Goal: Transaction & Acquisition: Purchase product/service

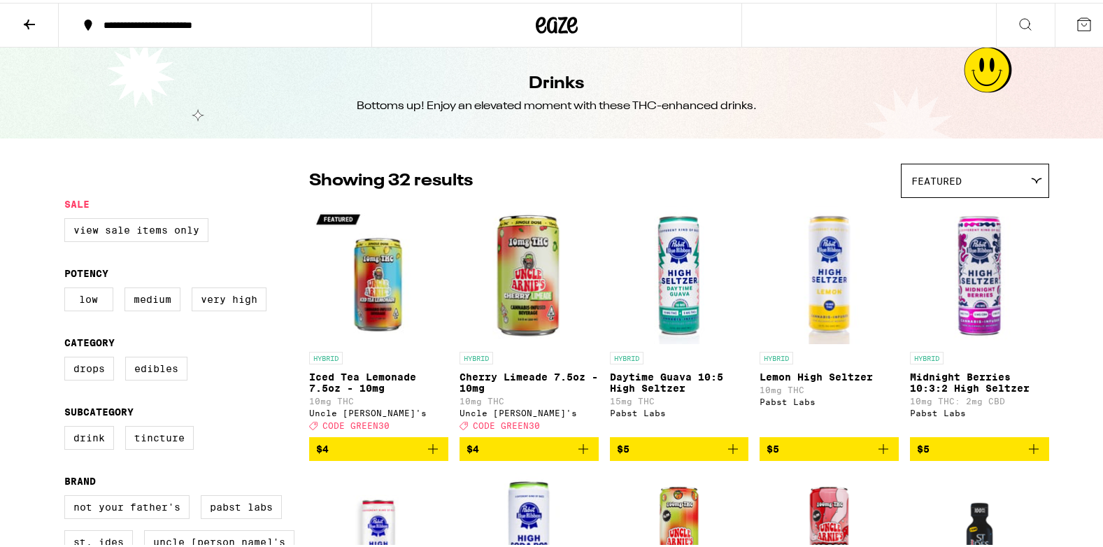
click at [436, 180] on p "Showing 32 results" at bounding box center [391, 178] width 164 height 24
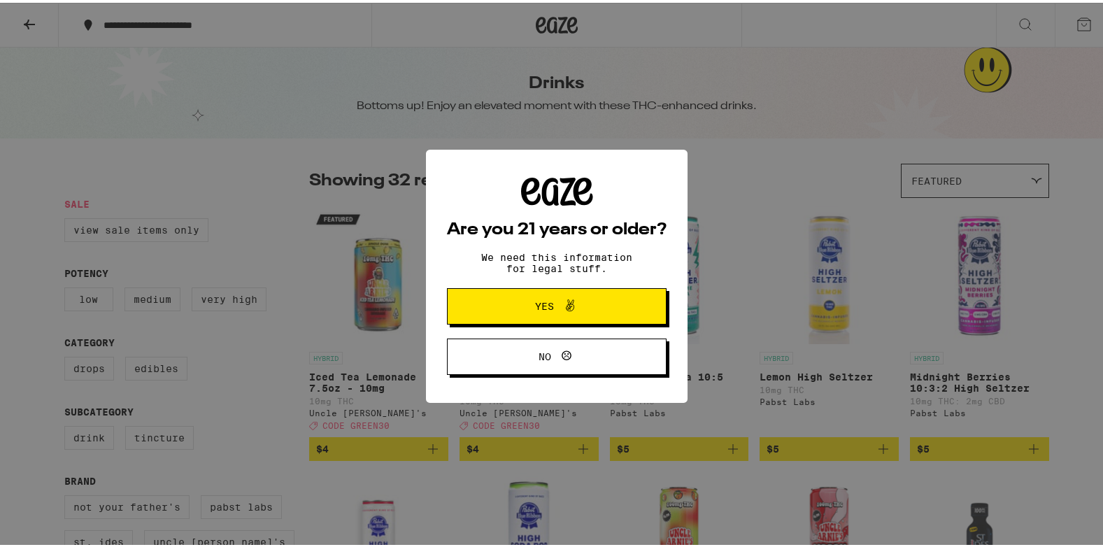
click at [555, 301] on span at bounding box center [567, 303] width 24 height 18
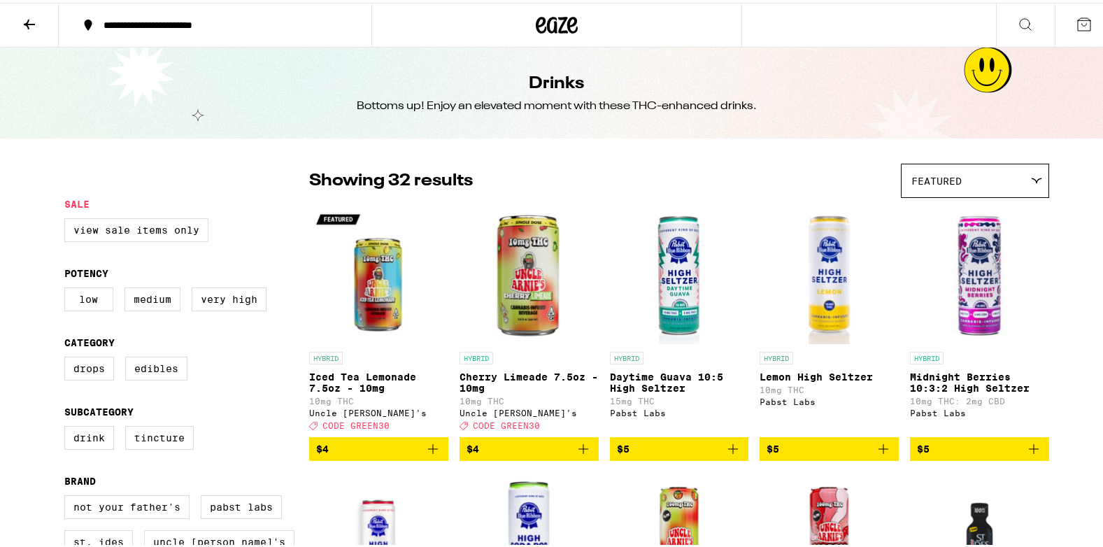
click at [555, 301] on img "Open page for Cherry Limeade 7.5oz - 10mg from Uncle Arnie's" at bounding box center [528, 272] width 139 height 140
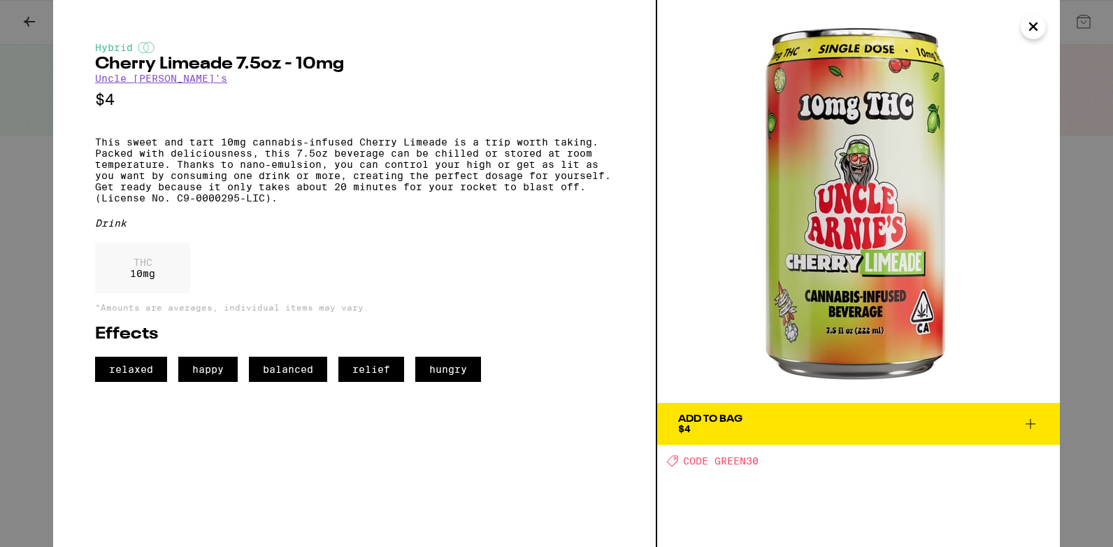
click at [555, 300] on div "THC 10 mg" at bounding box center [354, 271] width 519 height 57
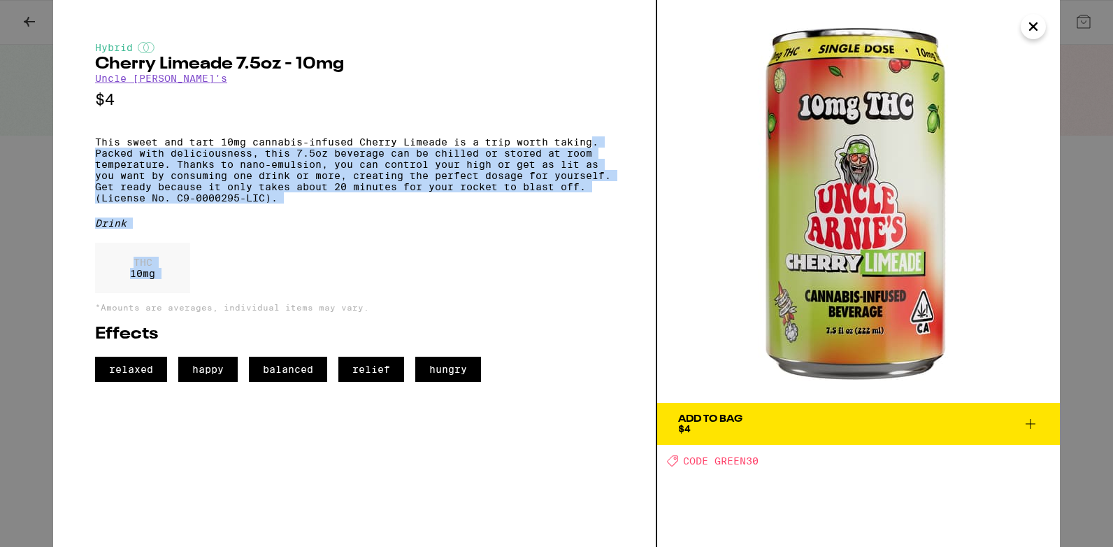
drag, startPoint x: 555, startPoint y: 301, endPoint x: 613, endPoint y: 124, distance: 187.1
click at [613, 124] on div "Hybrid Cherry Limeade 7.5oz - 10mg Uncle [PERSON_NAME]'s $4 This sweet and tart…" at bounding box center [354, 212] width 519 height 340
click at [1040, 27] on icon "Close" at bounding box center [1033, 26] width 17 height 21
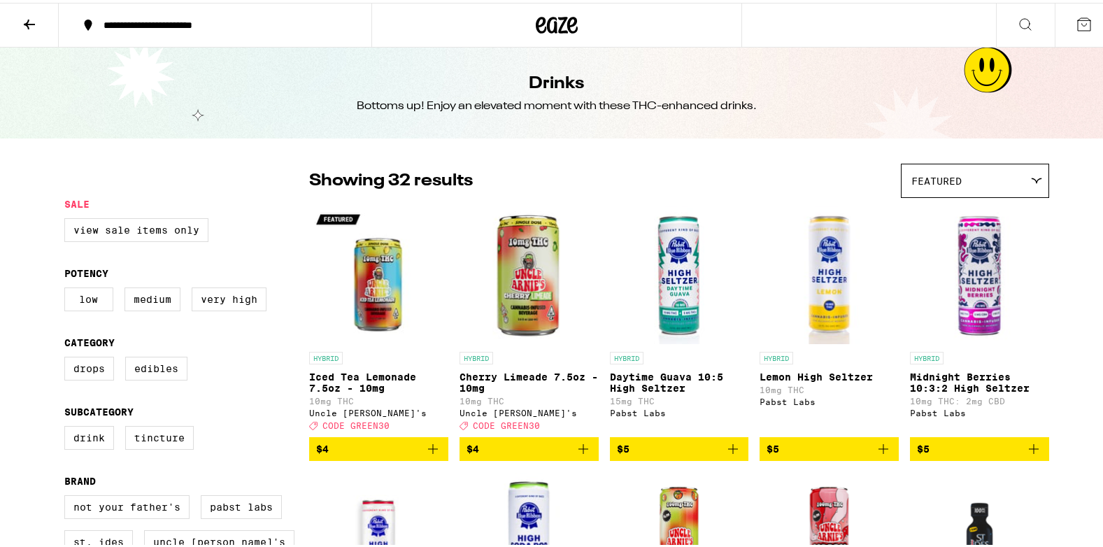
click at [739, 211] on img "Open page for Daytime Guava 10:5 High Seltzer from Pabst Labs" at bounding box center [679, 272] width 139 height 140
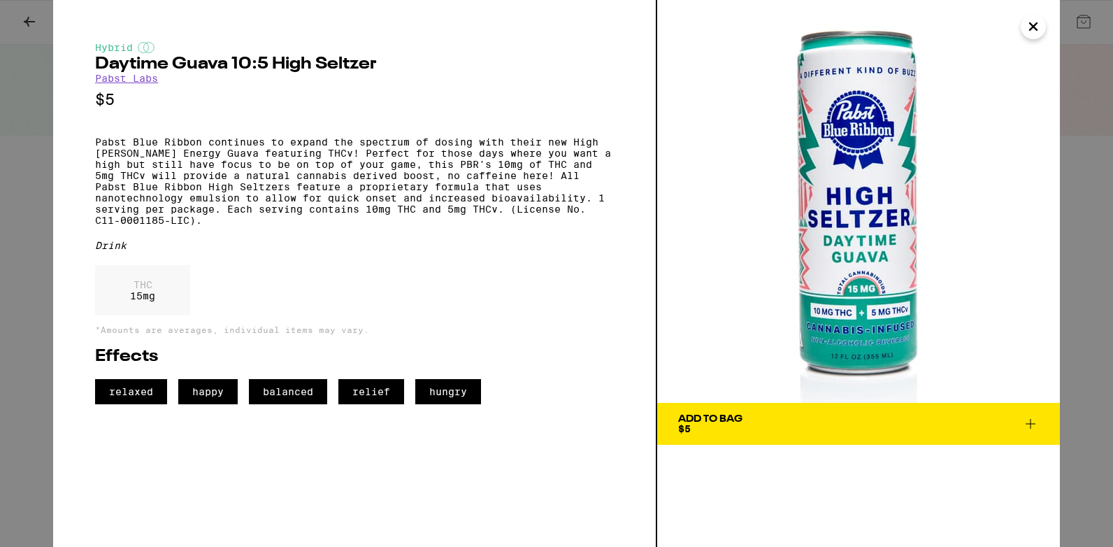
click at [739, 211] on img at bounding box center [858, 201] width 403 height 403
click at [1034, 20] on icon "Close" at bounding box center [1033, 26] width 17 height 21
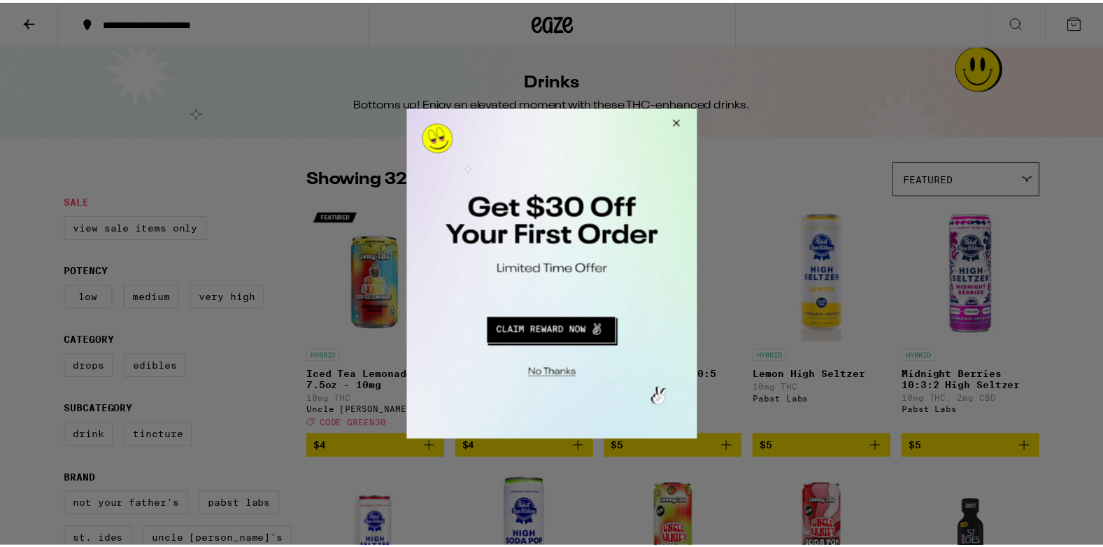
click at [680, 120] on button "Close Modal" at bounding box center [676, 125] width 38 height 34
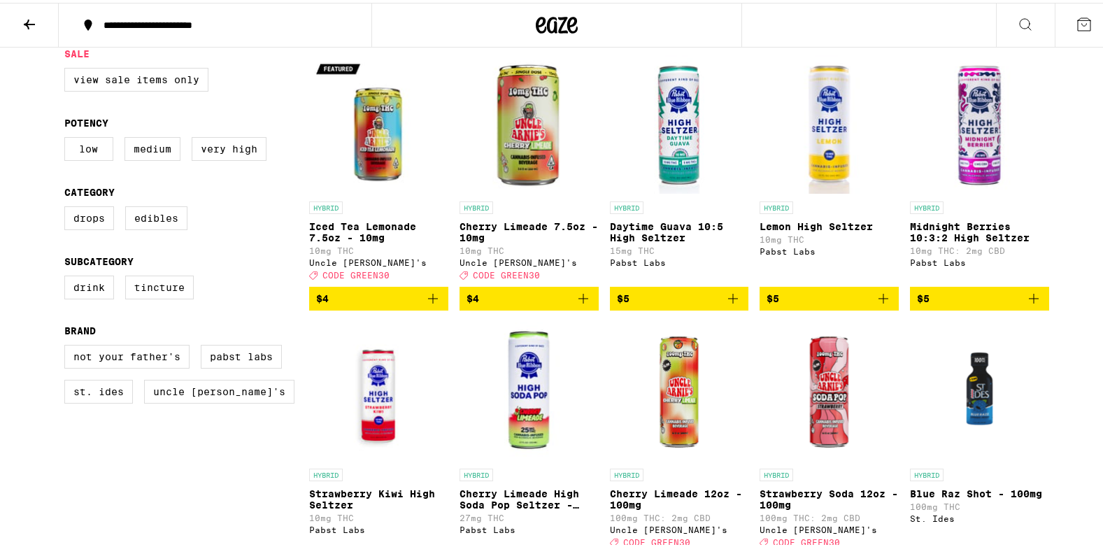
scroll to position [133, 0]
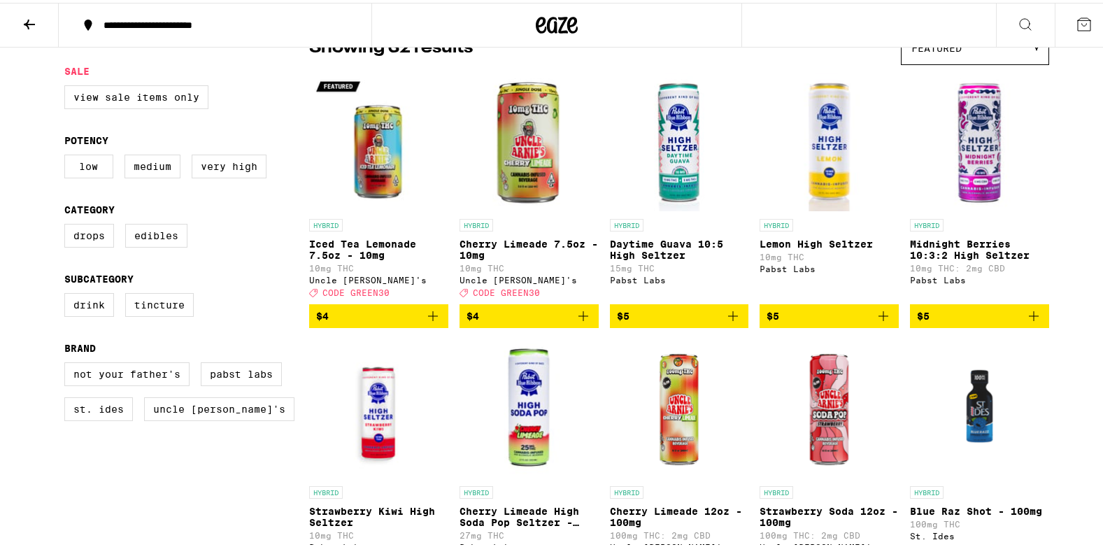
click at [675, 152] on img "Open page for Daytime Guava 10:5 High Seltzer from Pabst Labs" at bounding box center [679, 139] width 139 height 140
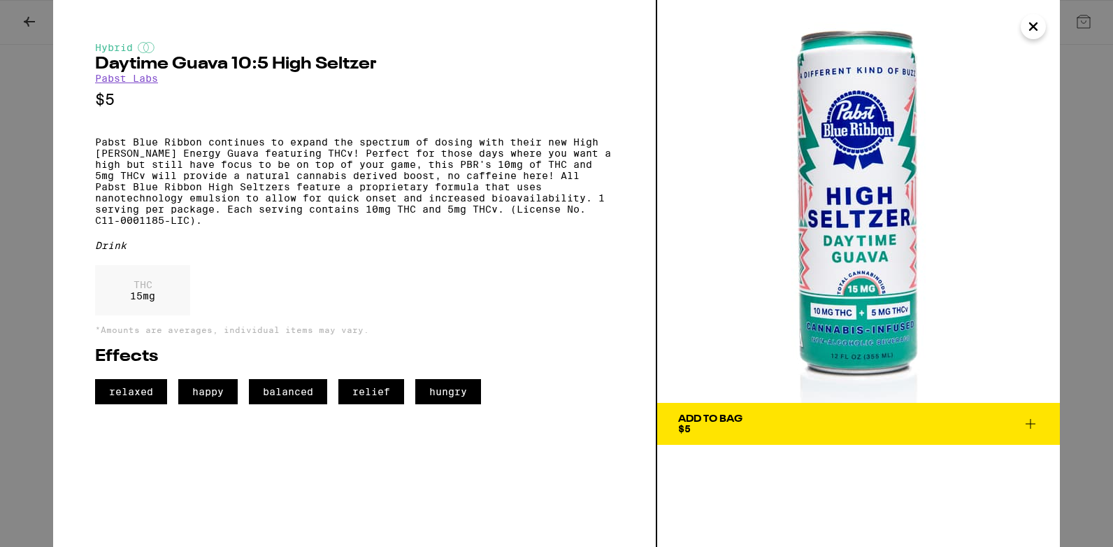
click at [863, 228] on img at bounding box center [858, 201] width 403 height 403
click at [1034, 22] on icon "Close" at bounding box center [1033, 26] width 17 height 21
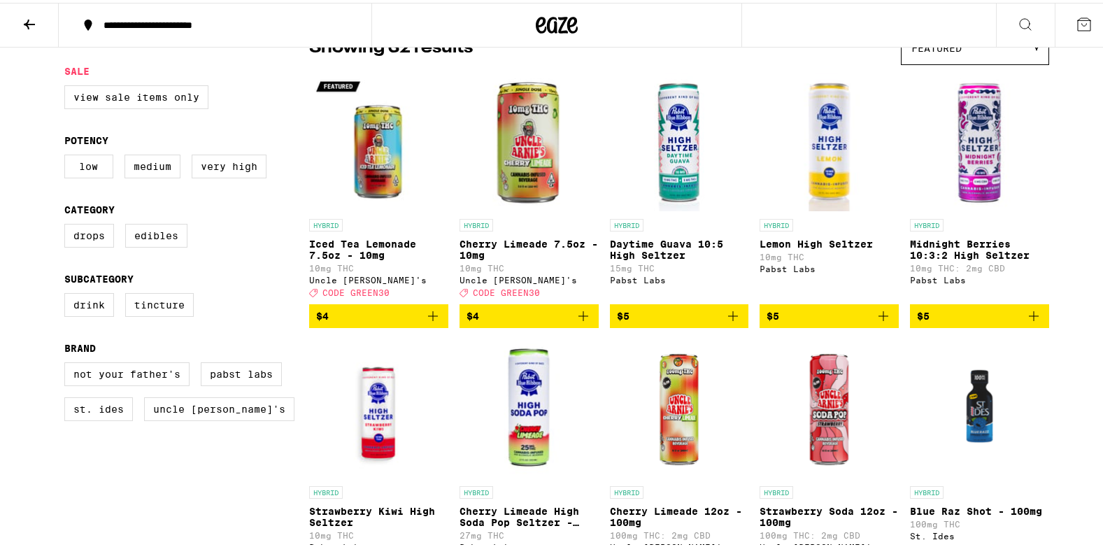
click at [1034, 22] on button at bounding box center [1025, 23] width 59 height 44
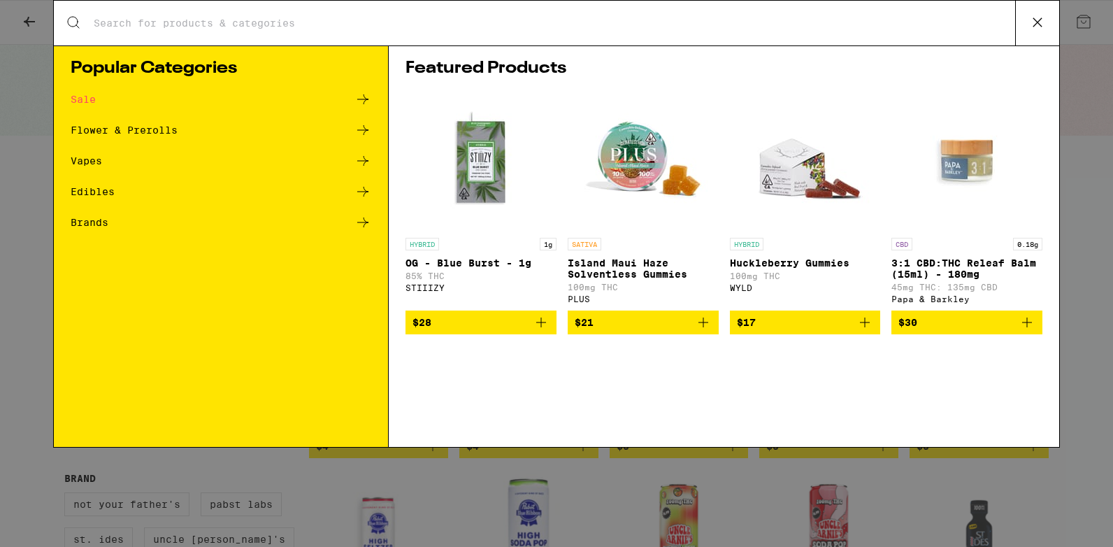
click at [1039, 27] on icon at bounding box center [1037, 22] width 21 height 21
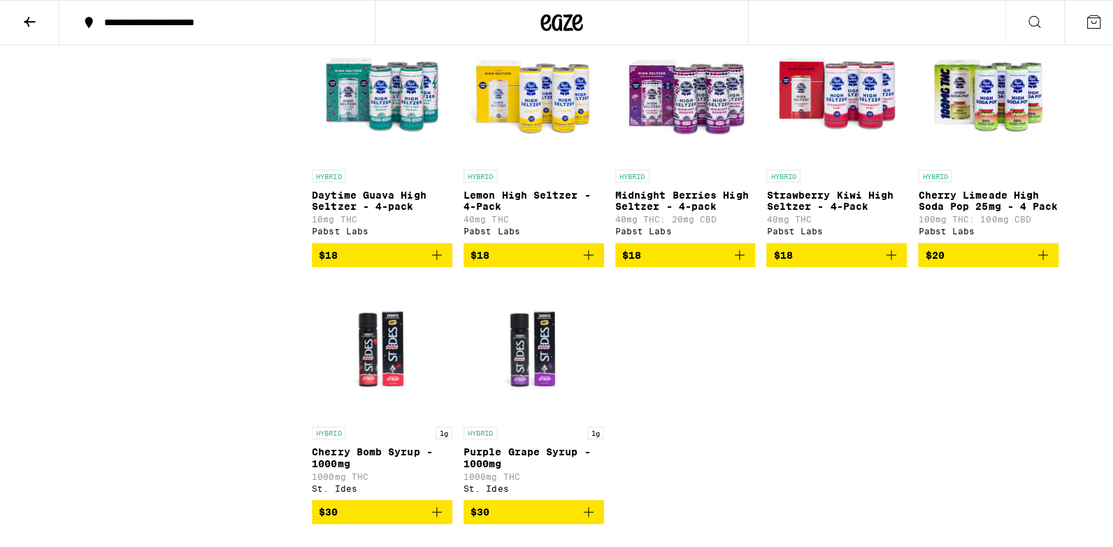
scroll to position [1573, 0]
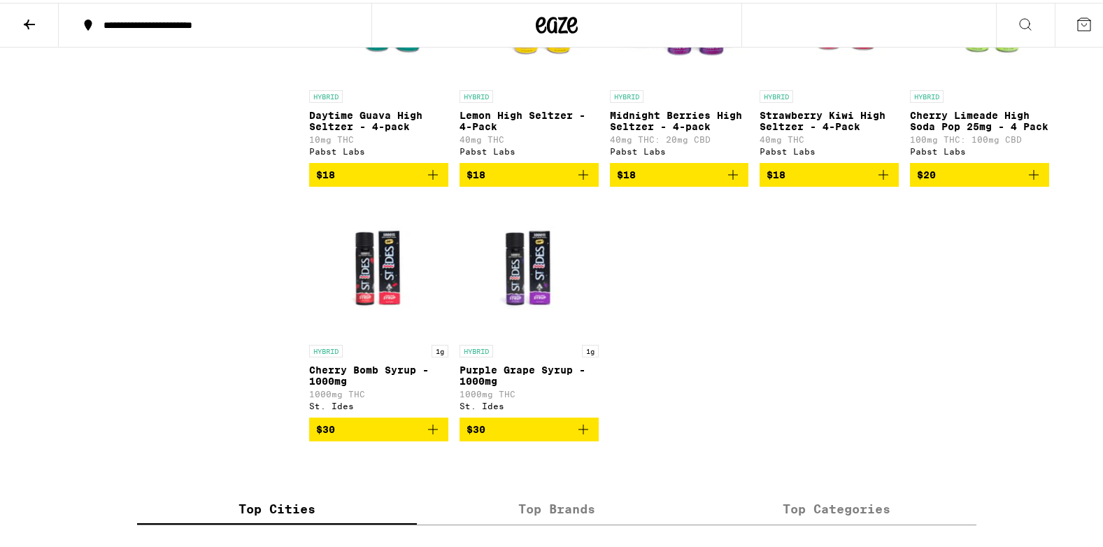
click at [510, 129] on p "Lemon High Seltzer - 4-Pack" at bounding box center [528, 118] width 139 height 22
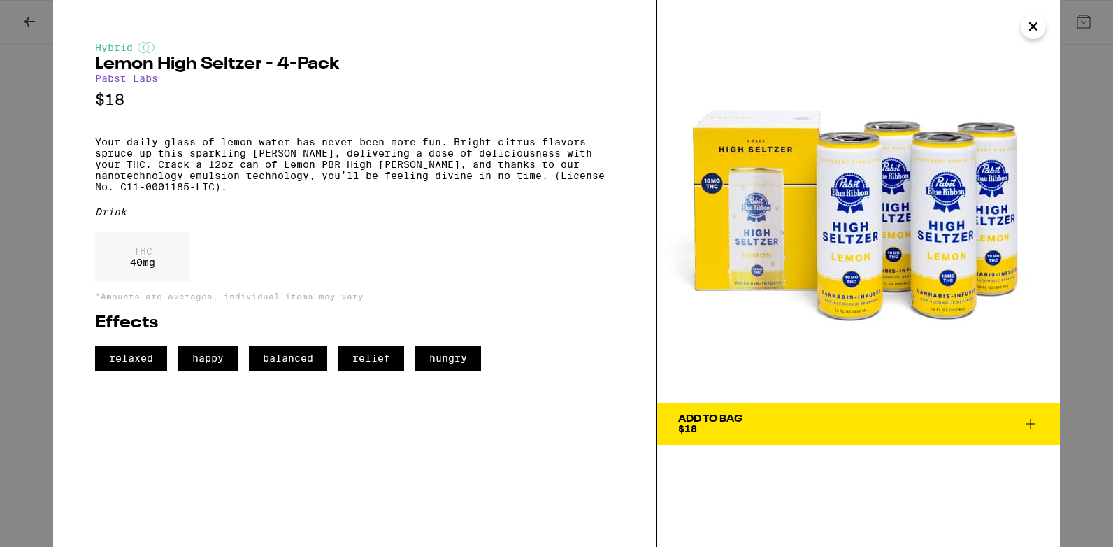
click at [510, 155] on p "Your daily glass of lemon water has never been more fun. Bright citrus flavors …" at bounding box center [354, 164] width 519 height 56
click at [521, 246] on div "THC 40 mg" at bounding box center [354, 259] width 519 height 57
click at [552, 241] on div "Hybrid Lemon High [PERSON_NAME] - 4-Pack Pabst Labs $18 Your daily glass of lem…" at bounding box center [354, 206] width 519 height 329
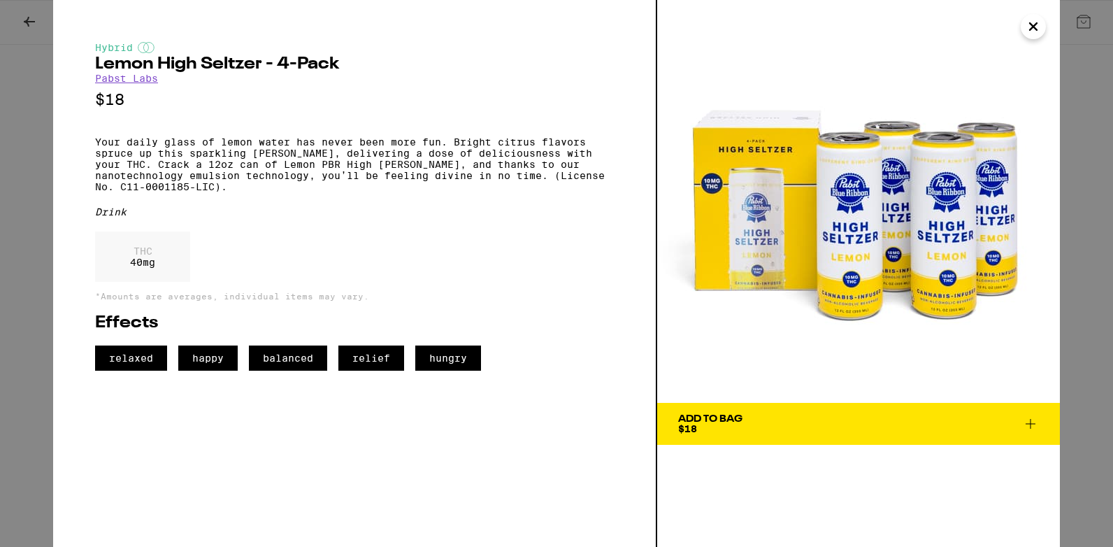
click at [552, 241] on div "Hybrid Lemon High [PERSON_NAME] - 4-Pack Pabst Labs $18 Your daily glass of lem…" at bounding box center [354, 206] width 519 height 329
click at [1034, 23] on icon "Close" at bounding box center [1033, 26] width 17 height 21
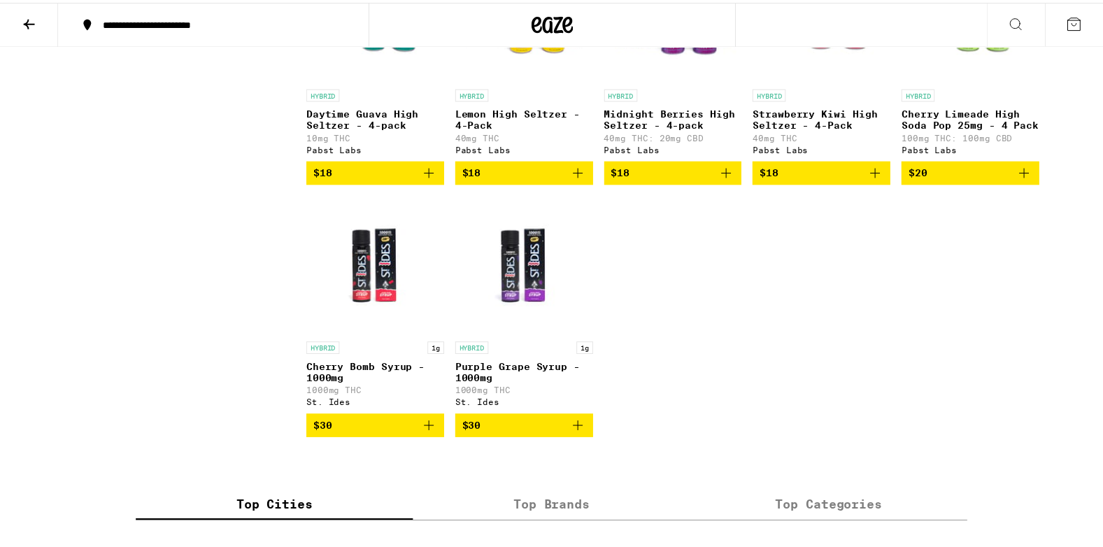
scroll to position [1558, 0]
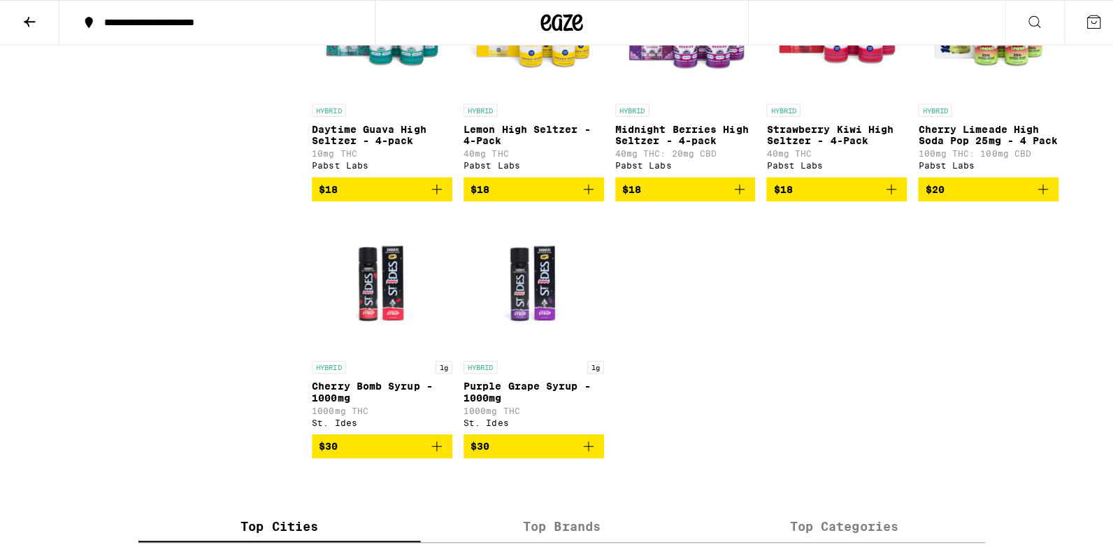
scroll to position [1573, 0]
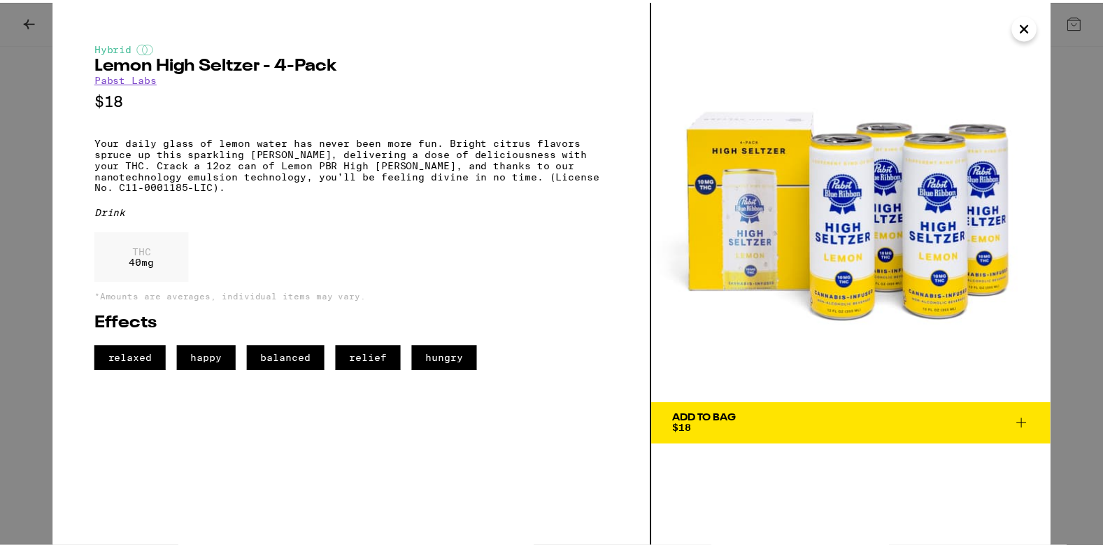
scroll to position [1558, 0]
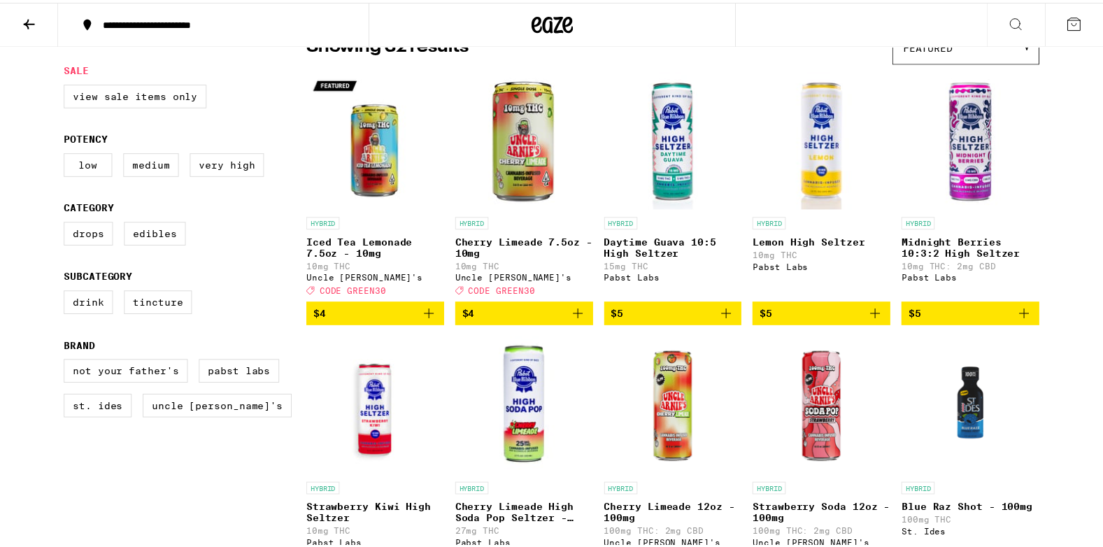
scroll to position [1398, 0]
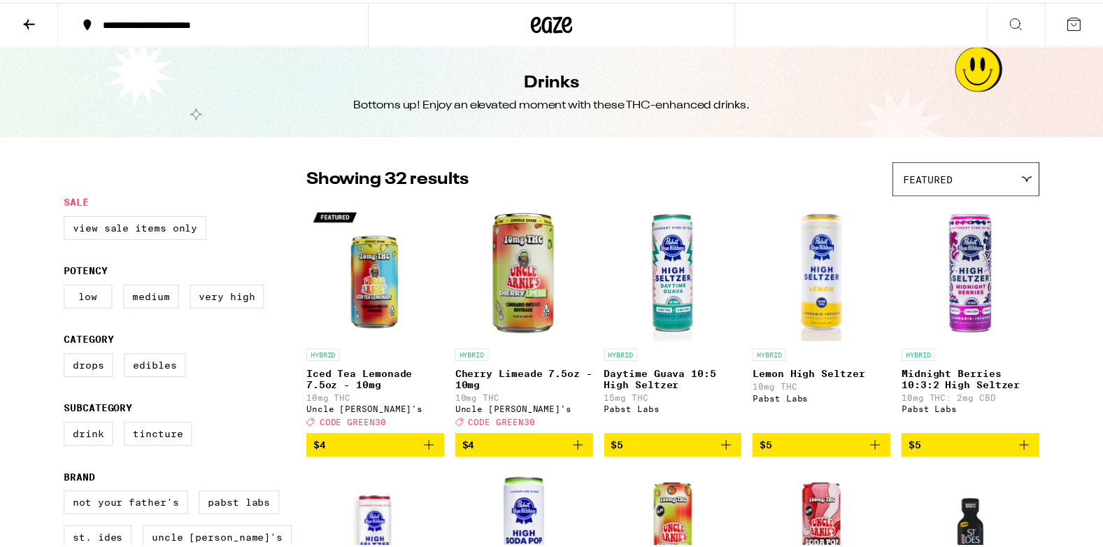
scroll to position [1398, 0]
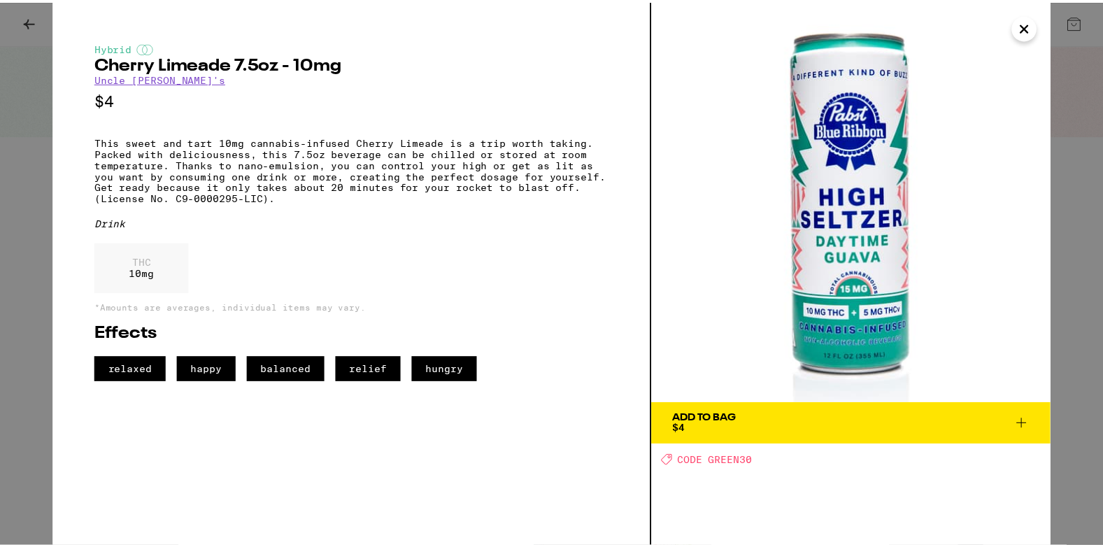
scroll to position [1398, 0]
